Goal: Transaction & Acquisition: Obtain resource

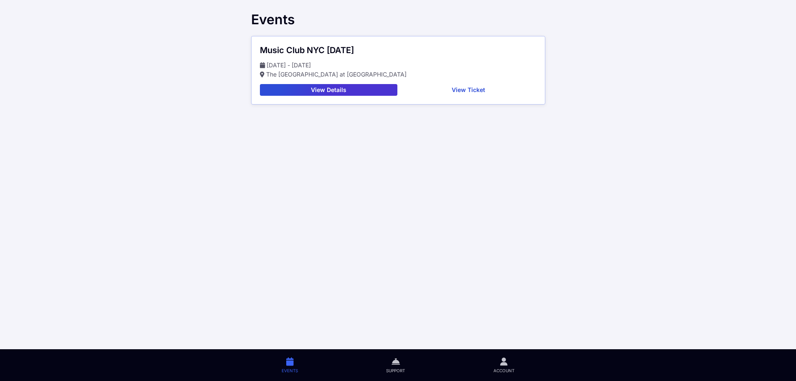
click at [332, 89] on button "View Details" at bounding box center [329, 90] width 138 height 12
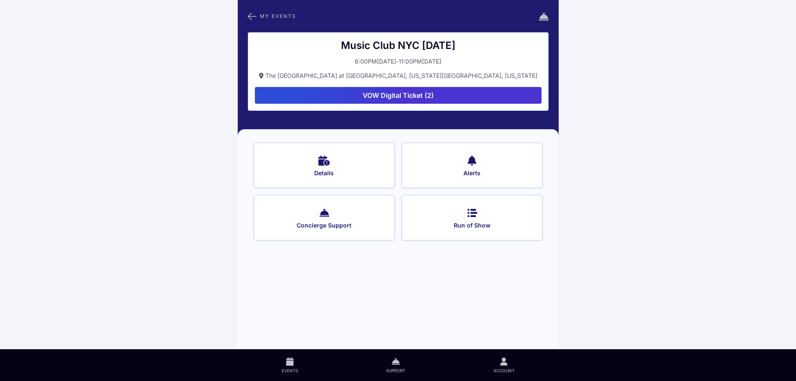
click at [384, 93] on button "VOW Digital Ticket (2)" at bounding box center [398, 95] width 287 height 17
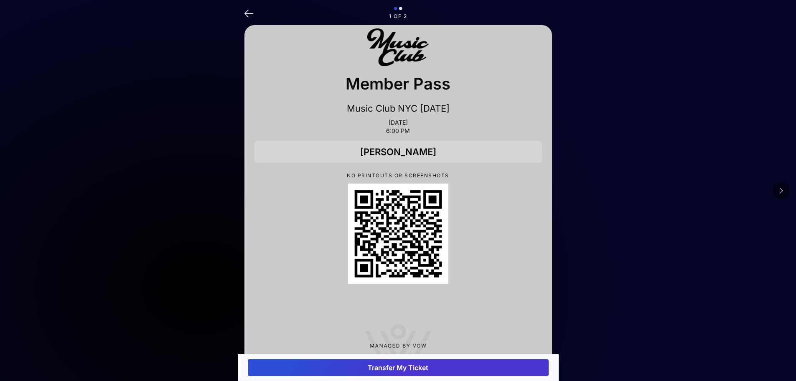
click at [250, 13] on icon at bounding box center [248, 13] width 9 height 12
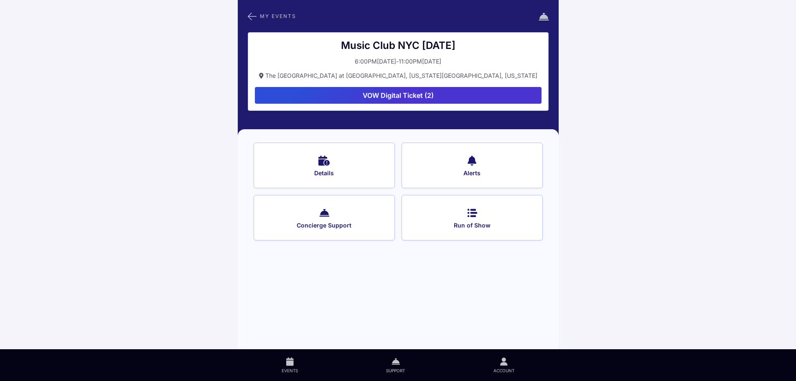
click at [414, 93] on button "VOW Digital Ticket (2)" at bounding box center [398, 95] width 287 height 17
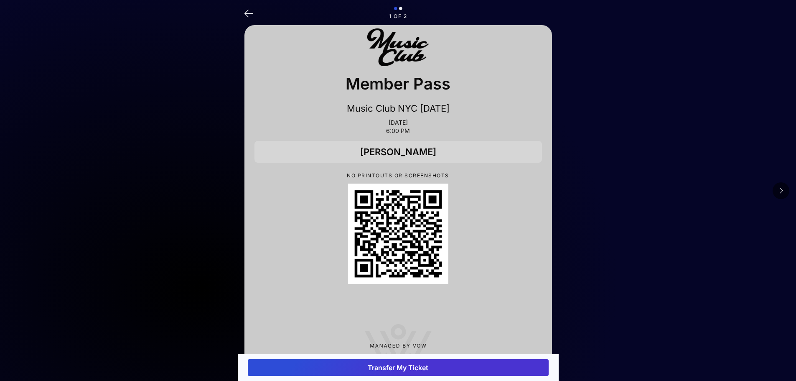
click at [784, 188] on button at bounding box center [781, 190] width 17 height 17
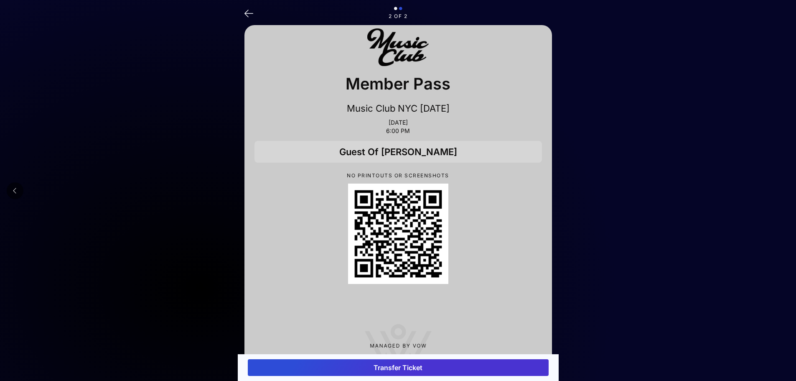
click at [16, 188] on icon at bounding box center [15, 190] width 4 height 7
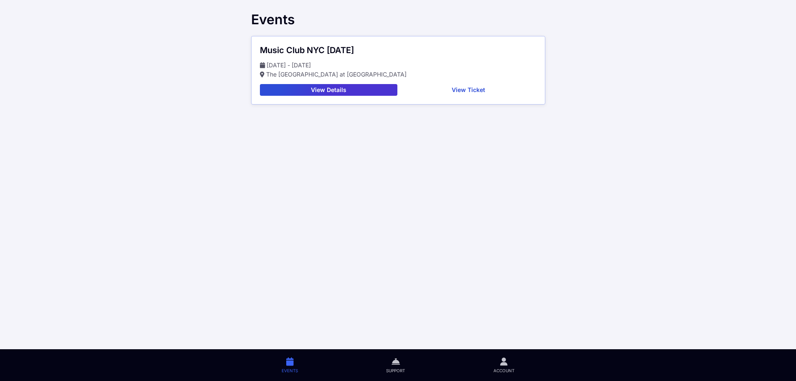
click at [377, 91] on button "View Details" at bounding box center [329, 90] width 138 height 12
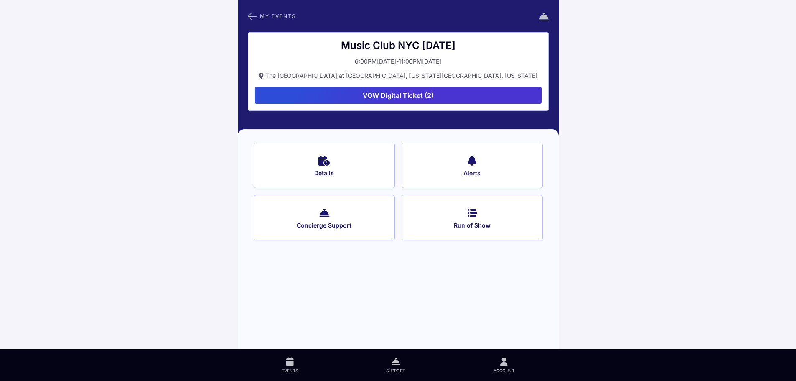
click at [385, 97] on button "VOW Digital Ticket (2)" at bounding box center [398, 95] width 287 height 17
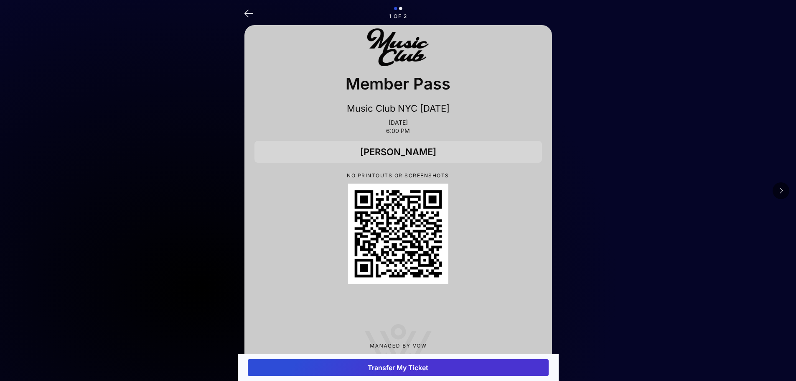
click at [781, 189] on icon at bounding box center [781, 190] width 4 height 7
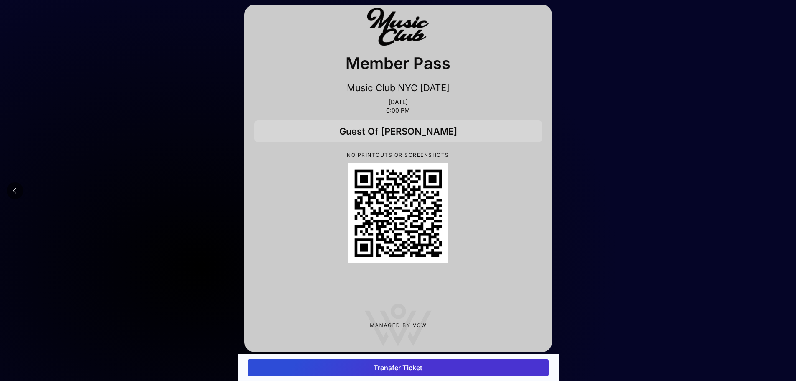
scroll to position [23, 0]
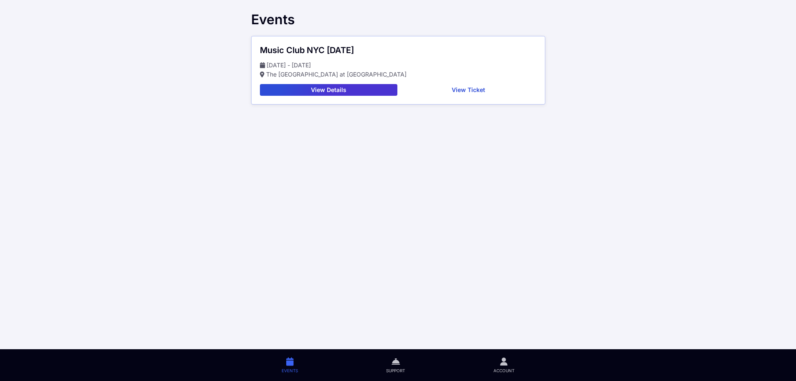
click at [472, 89] on button "View Ticket" at bounding box center [469, 90] width 136 height 12
click at [329, 91] on button "View Details" at bounding box center [329, 90] width 138 height 12
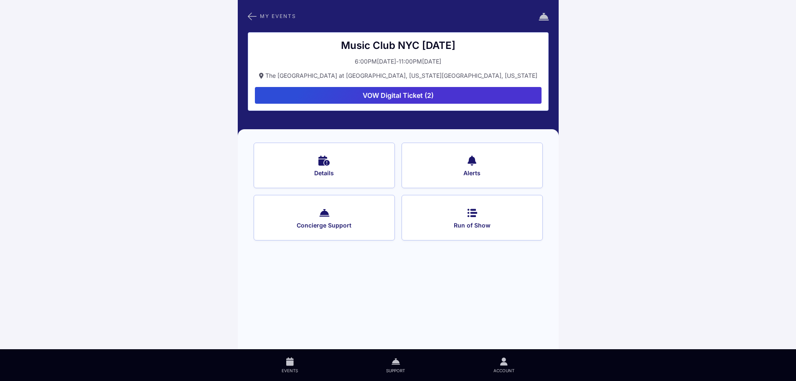
click at [389, 94] on button "VOW Digital Ticket (2)" at bounding box center [398, 95] width 287 height 17
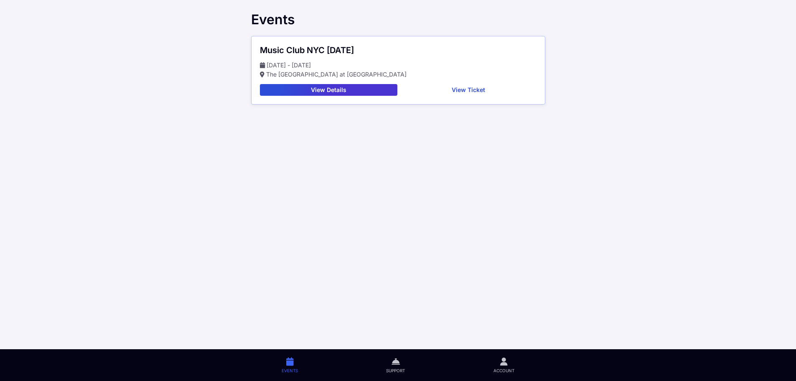
click at [345, 90] on button "View Details" at bounding box center [329, 90] width 138 height 12
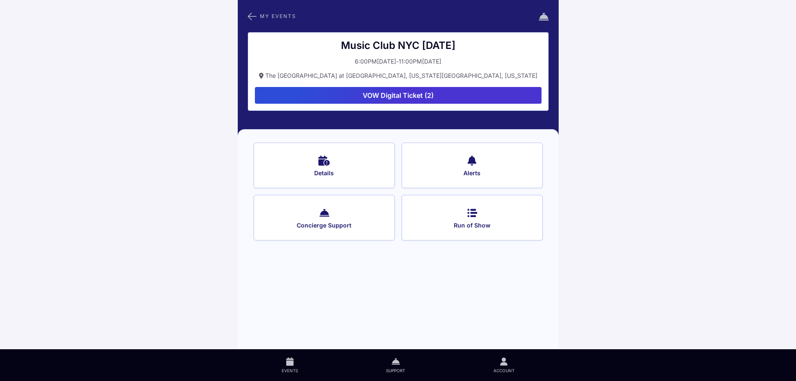
click at [372, 91] on button "VOW Digital Ticket (2)" at bounding box center [398, 95] width 287 height 17
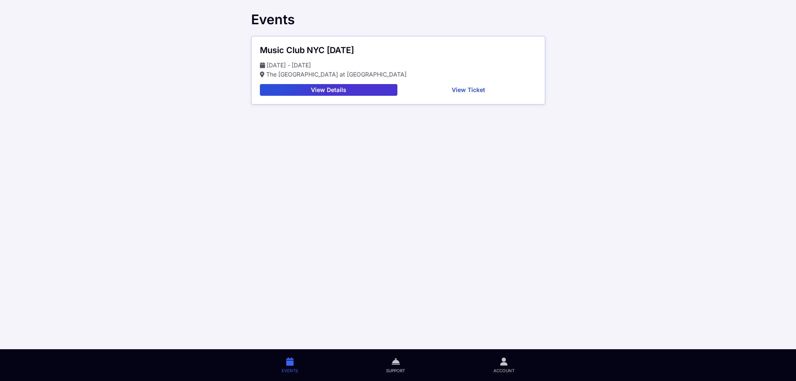
click at [468, 89] on button "View Ticket" at bounding box center [469, 90] width 136 height 12
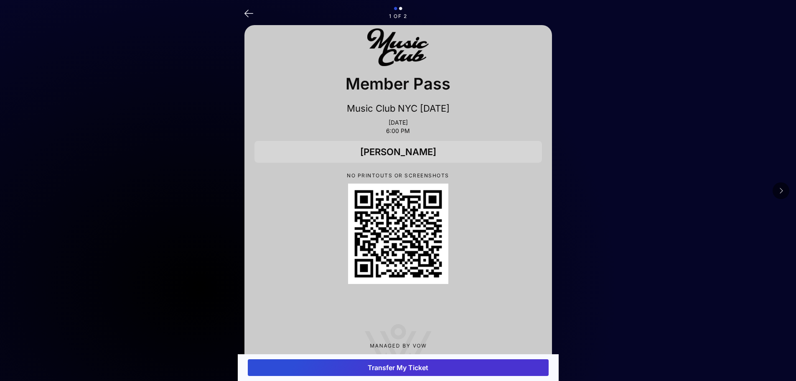
click at [781, 193] on icon at bounding box center [781, 190] width 4 height 7
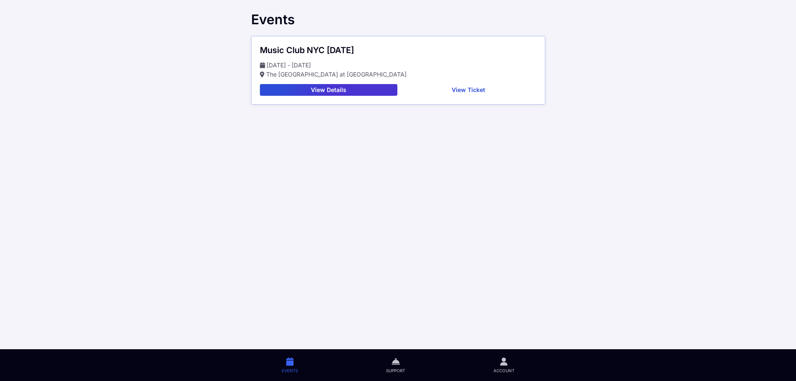
click at [472, 91] on button "View Ticket" at bounding box center [469, 90] width 136 height 12
click at [507, 359] on icon at bounding box center [504, 361] width 8 height 10
click at [362, 89] on button "View Details" at bounding box center [329, 90] width 138 height 12
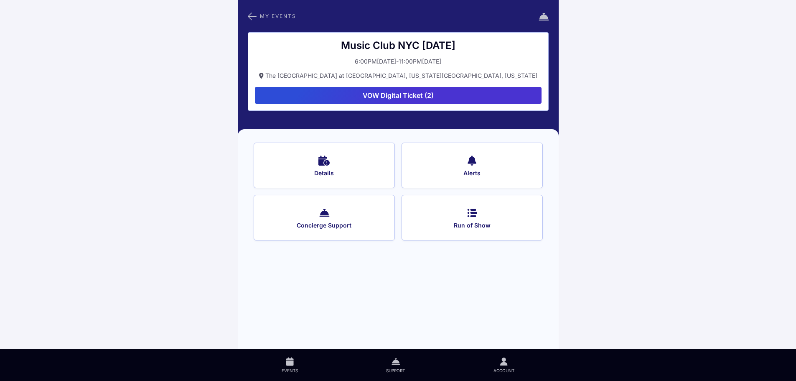
click at [323, 157] on icon at bounding box center [323, 160] width 11 height 12
